Goal: Information Seeking & Learning: Learn about a topic

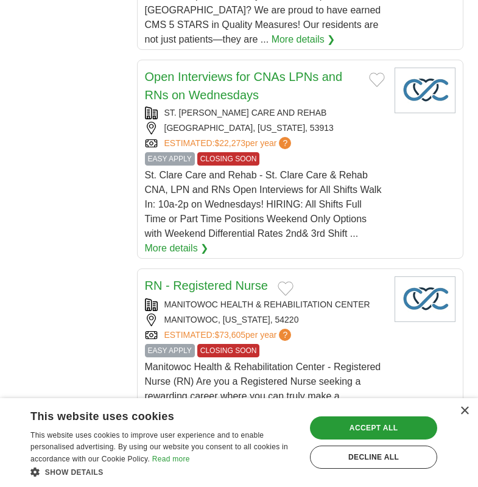
scroll to position [1722, 0]
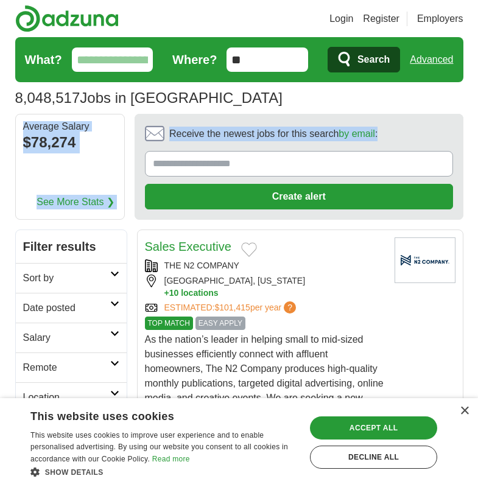
drag, startPoint x: 479, startPoint y: 103, endPoint x: 479, endPoint y: 151, distance: 47.5
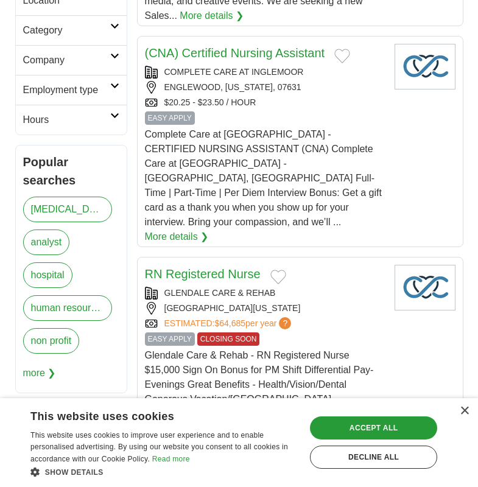
scroll to position [338, 0]
